Goal: Information Seeking & Learning: Learn about a topic

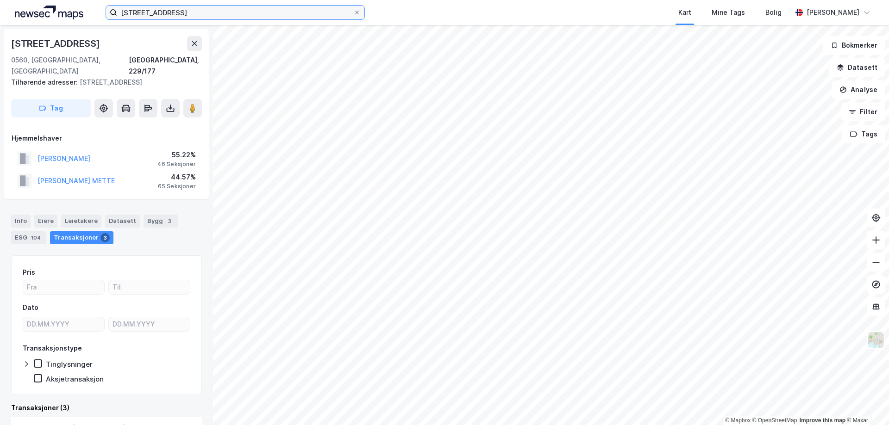
click at [188, 14] on input "[STREET_ADDRESS]" at bounding box center [235, 13] width 236 height 14
click at [58, 192] on div "[STREET_ADDRESS], 229/177 Tilhørende adresser: [STREET_ADDRESS] Tag [PERSON_NAM…" at bounding box center [106, 225] width 213 height 400
click at [211, 15] on input "[STREET_ADDRESS]" at bounding box center [235, 13] width 236 height 14
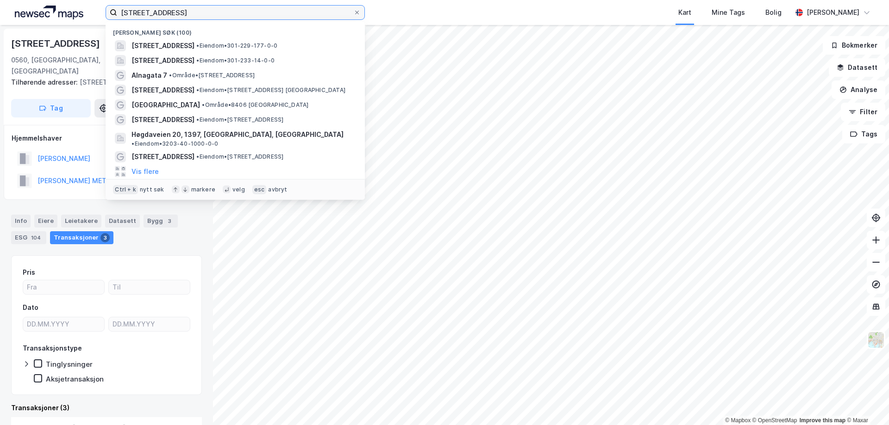
click at [211, 15] on input "[STREET_ADDRESS]" at bounding box center [235, 13] width 236 height 14
click at [357, 9] on div at bounding box center [357, 12] width 6 height 7
click at [353, 9] on input "[STREET_ADDRESS]" at bounding box center [235, 13] width 236 height 14
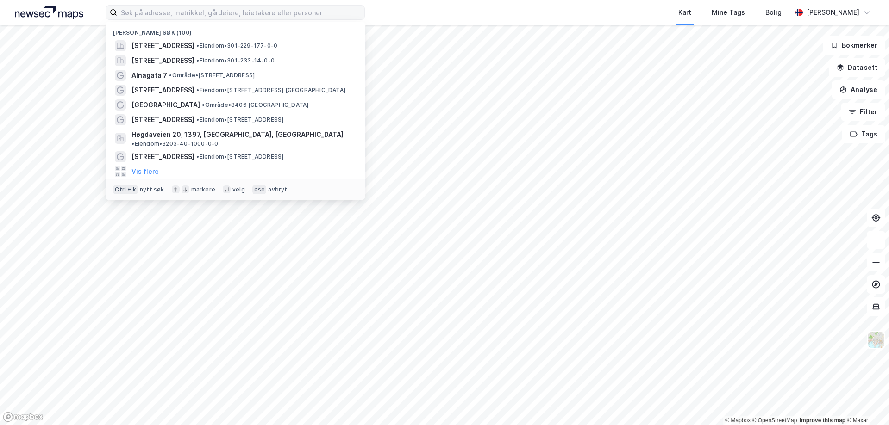
click at [19, 14] on img at bounding box center [49, 13] width 69 height 14
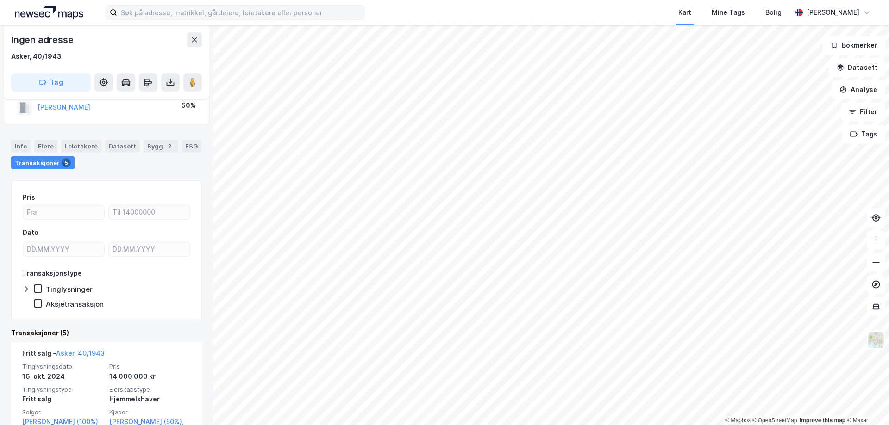
scroll to position [93, 0]
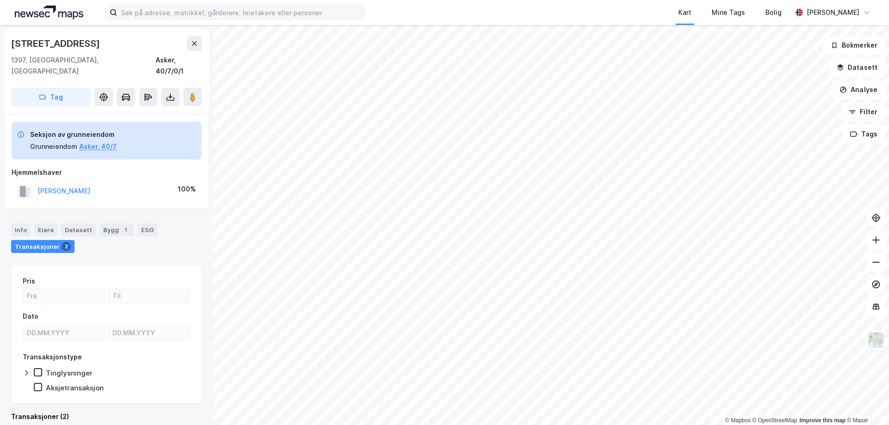
scroll to position [1, 0]
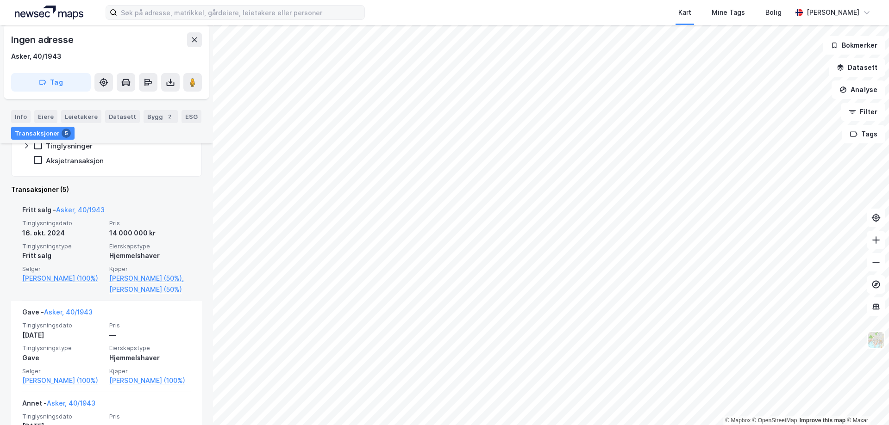
scroll to position [231, 0]
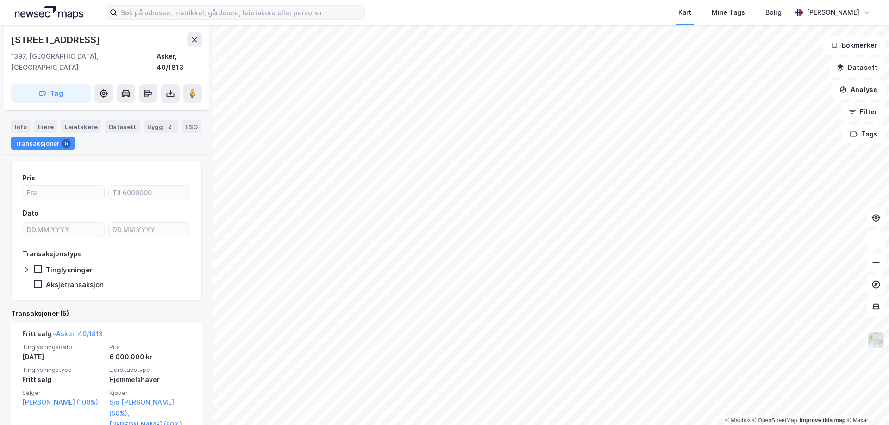
scroll to position [93, 0]
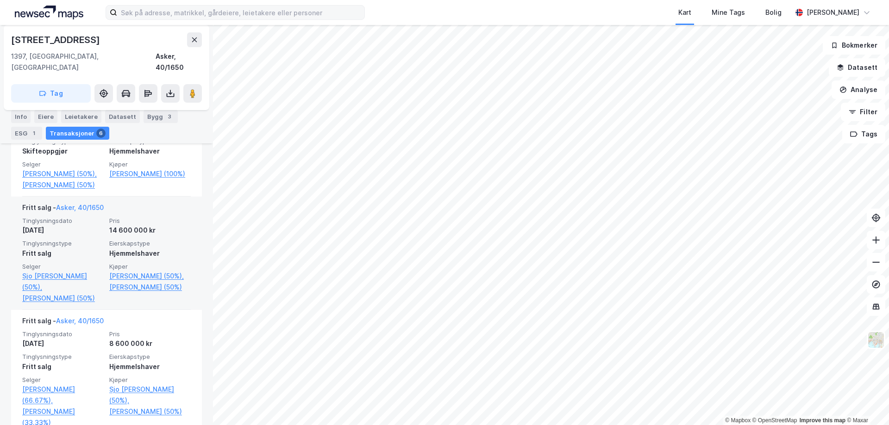
scroll to position [417, 0]
